Goal: Check status: Check status

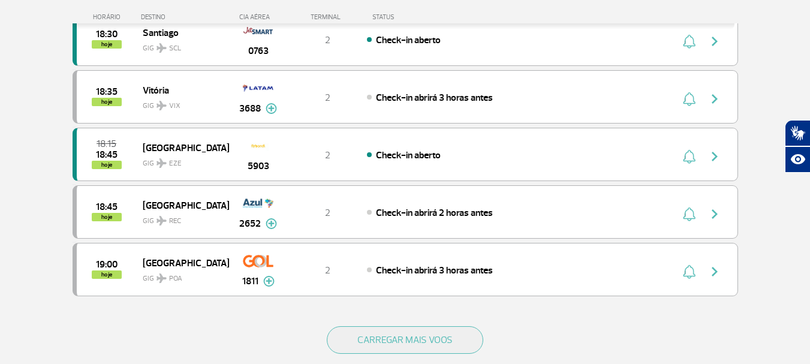
scroll to position [1080, 0]
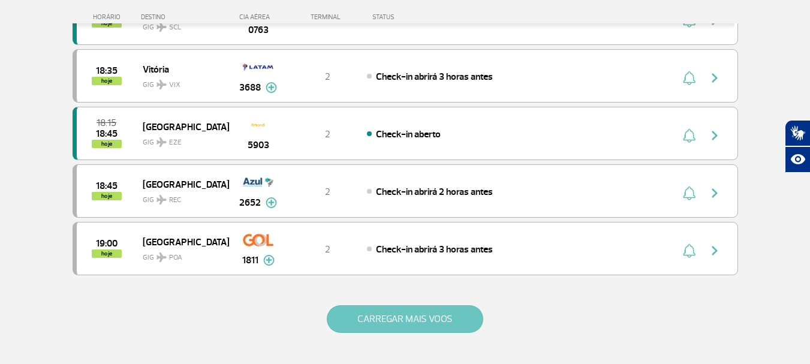
click at [423, 312] on button "CARREGAR MAIS VOOS" at bounding box center [405, 319] width 157 height 28
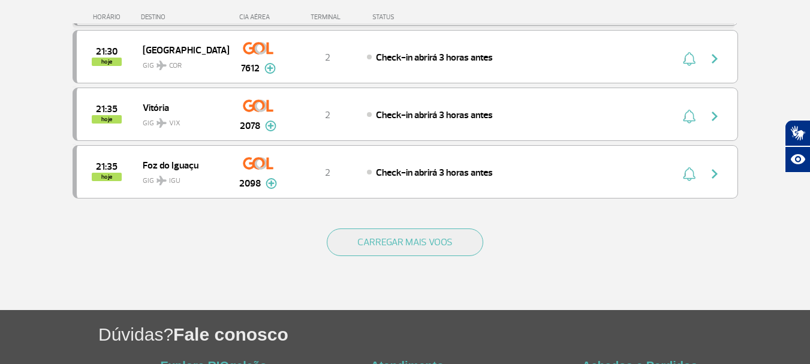
scroll to position [2339, 0]
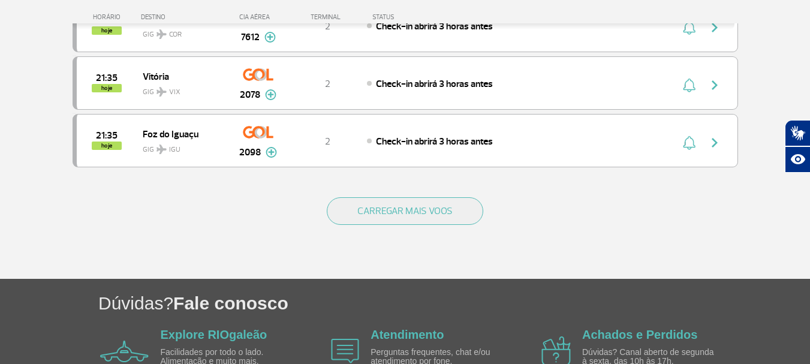
click at [447, 206] on button "CARREGAR MAIS VOOS" at bounding box center [405, 211] width 157 height 28
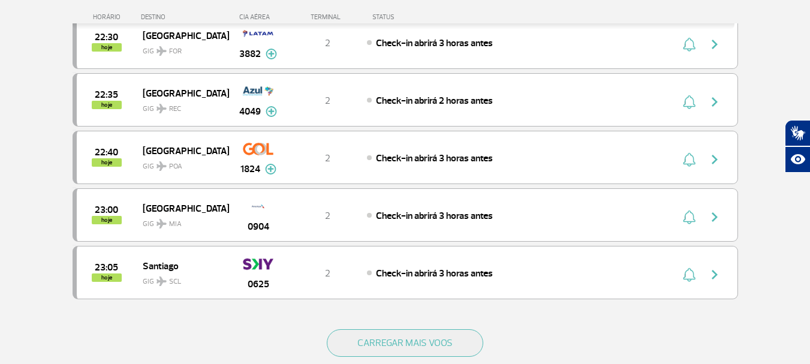
scroll to position [3479, 0]
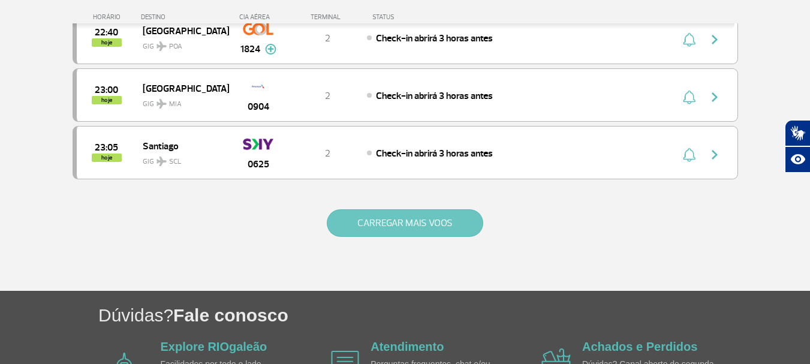
click at [420, 223] on button "CARREGAR MAIS VOOS" at bounding box center [405, 223] width 157 height 28
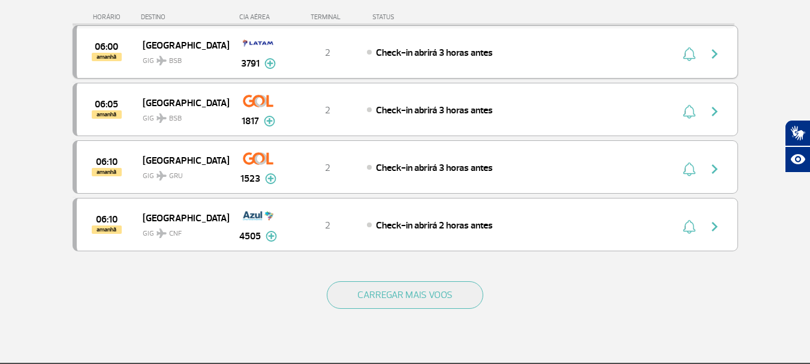
scroll to position [4618, 0]
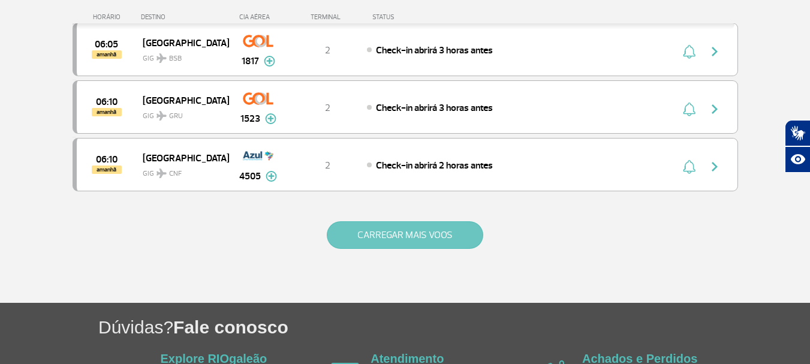
click at [400, 238] on button "CARREGAR MAIS VOOS" at bounding box center [405, 235] width 157 height 28
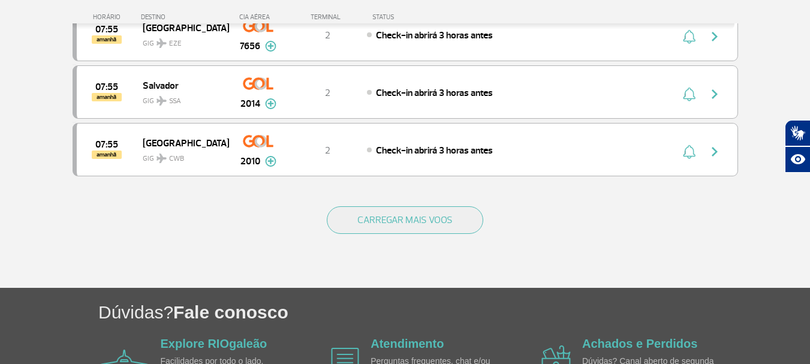
scroll to position [5818, 0]
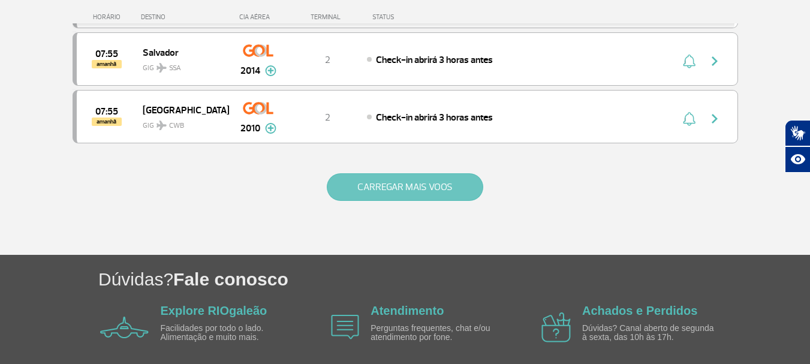
click at [404, 185] on button "CARREGAR MAIS VOOS" at bounding box center [405, 187] width 157 height 28
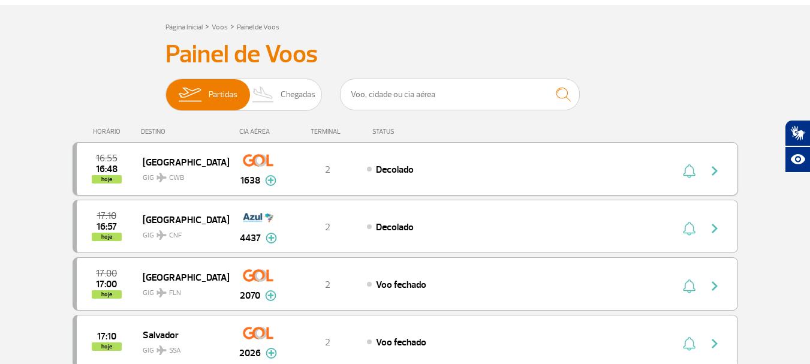
scroll to position [60, 0]
